Goal: Find specific page/section: Find specific page/section

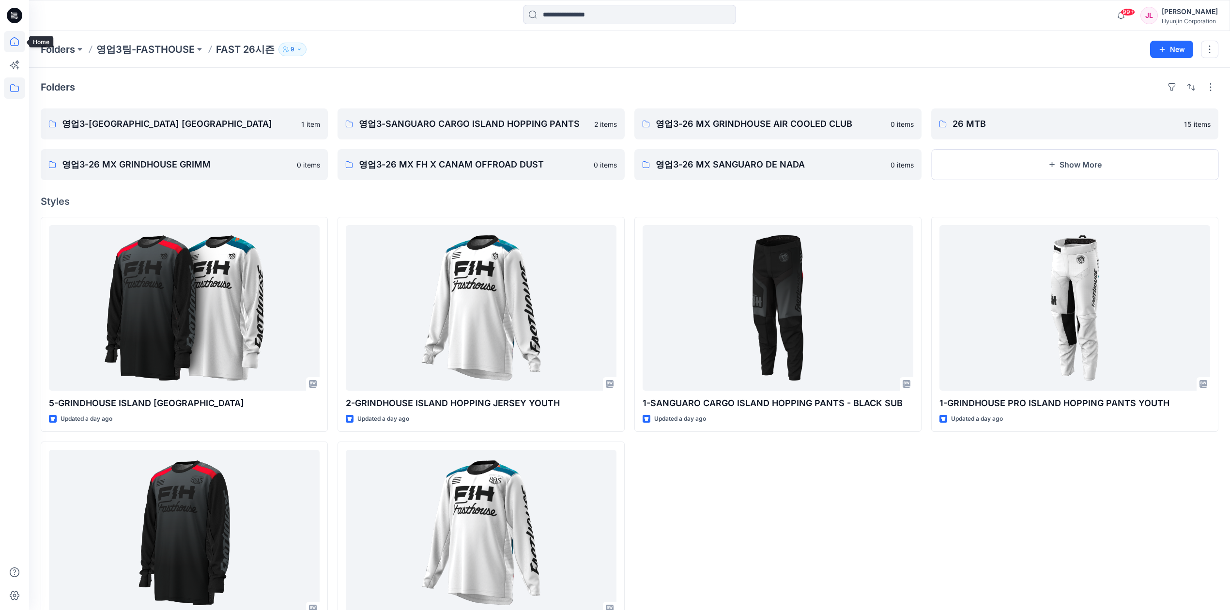
click at [12, 47] on icon at bounding box center [14, 41] width 21 height 21
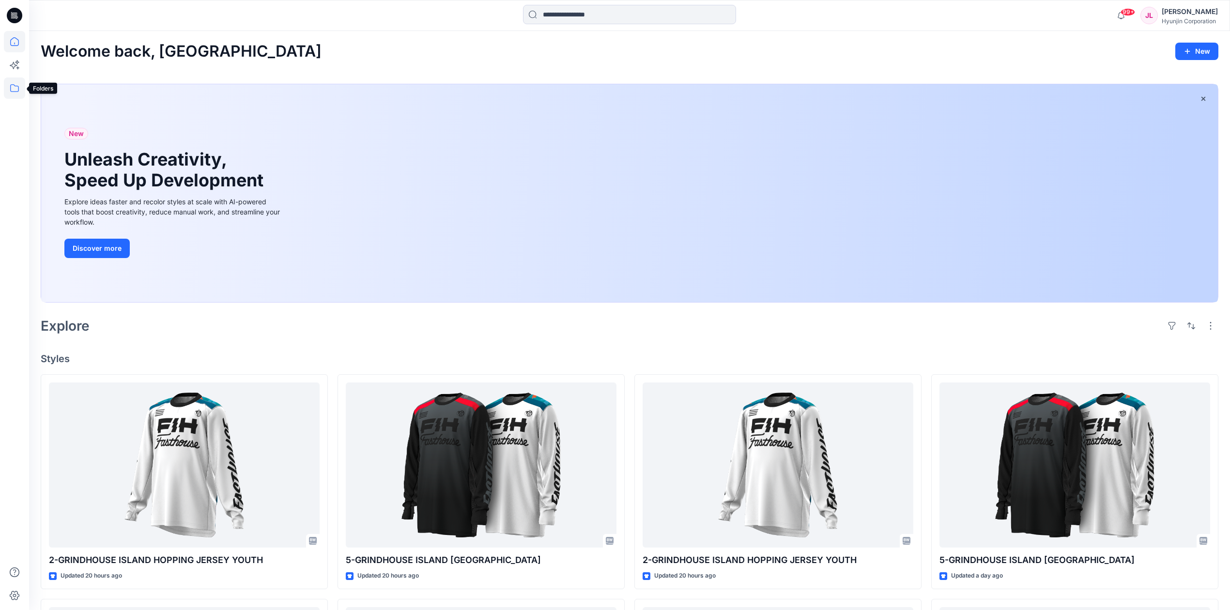
click at [15, 85] on icon at bounding box center [14, 87] width 21 height 21
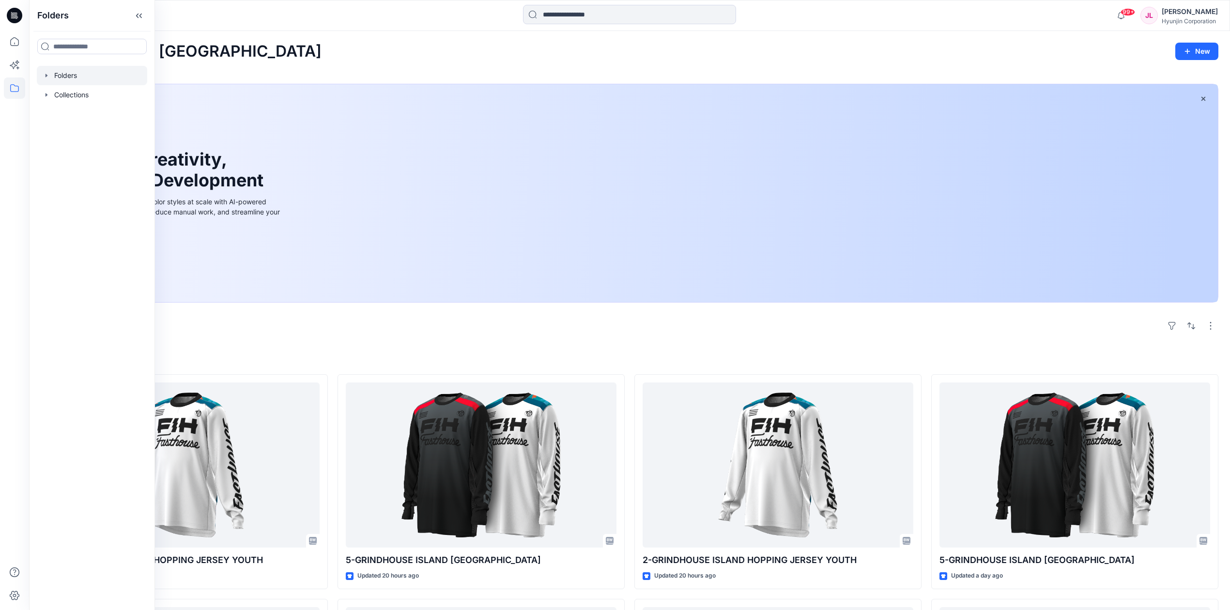
click at [66, 76] on div at bounding box center [92, 75] width 110 height 19
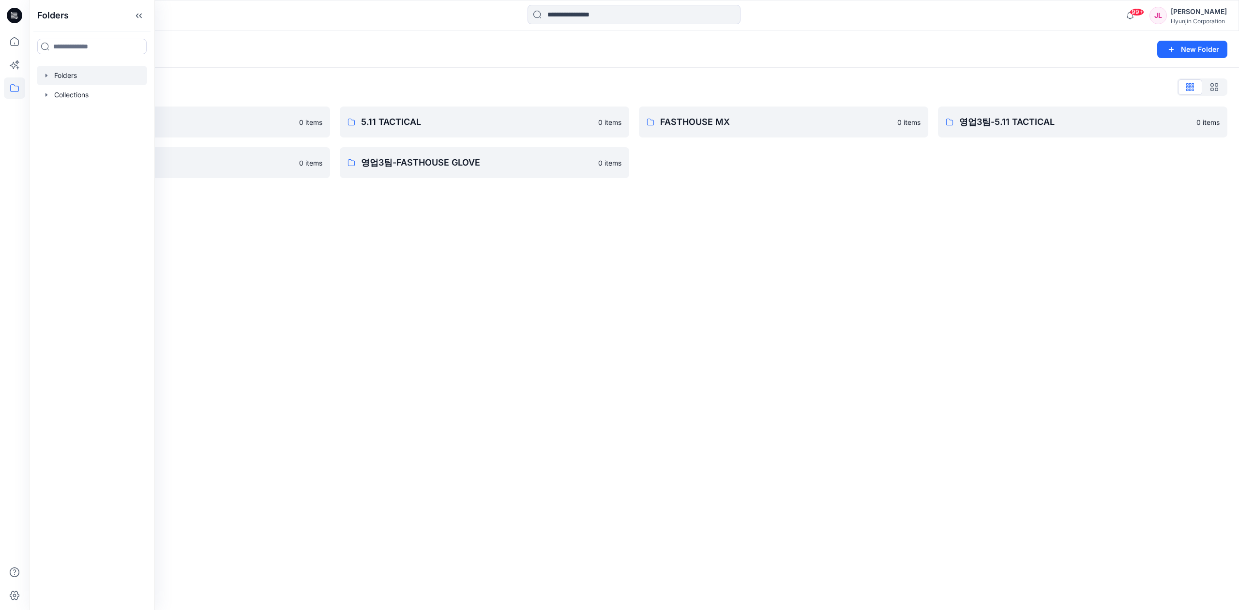
click at [797, 283] on div "Folders New Folder Folders List 0-HYUNJIN 0 items 영업3팀-FASTHOUSE 0 items 5.11 T…" at bounding box center [634, 320] width 1210 height 579
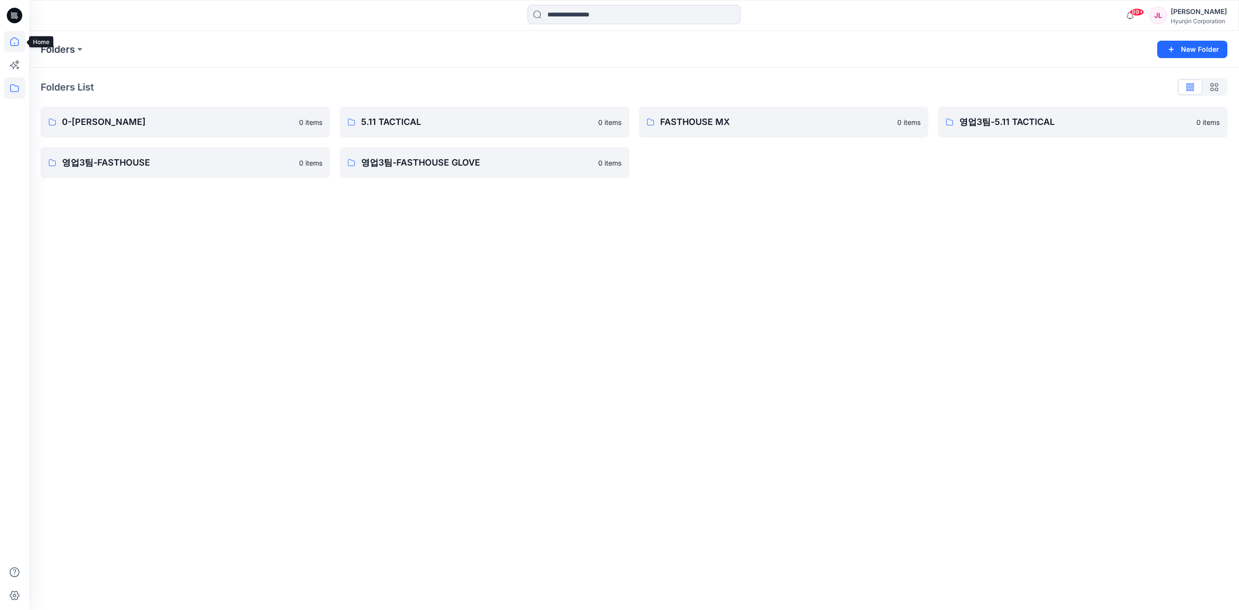
click at [10, 45] on icon at bounding box center [14, 41] width 21 height 21
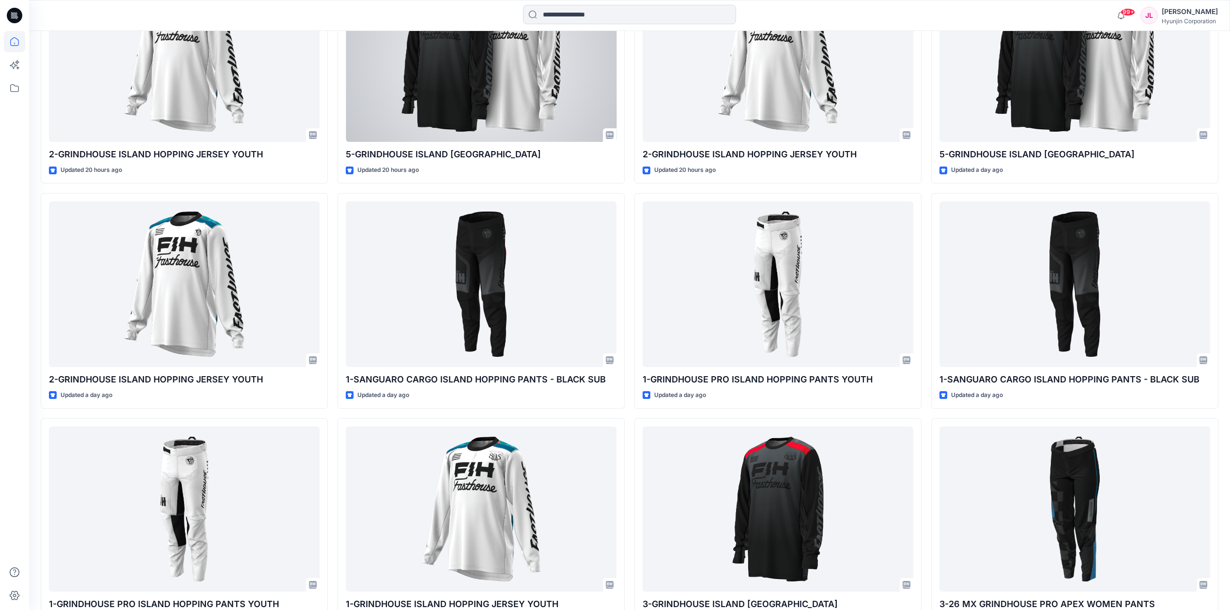
scroll to position [476, 0]
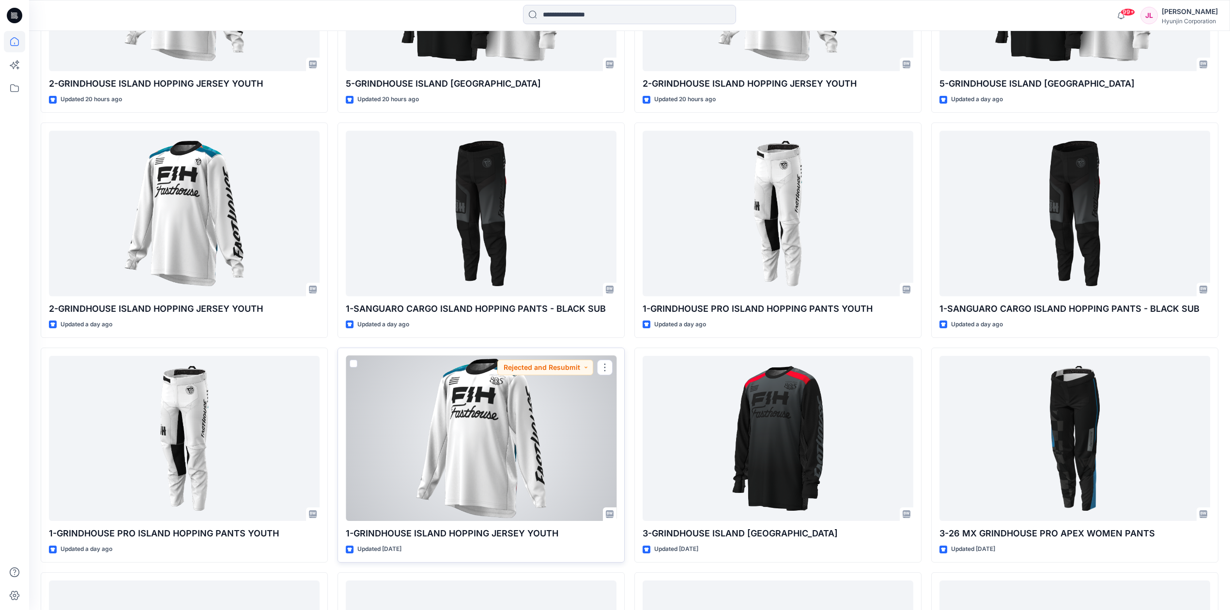
click at [516, 439] on div at bounding box center [481, 439] width 271 height 166
